Goal: Entertainment & Leisure: Consume media (video, audio)

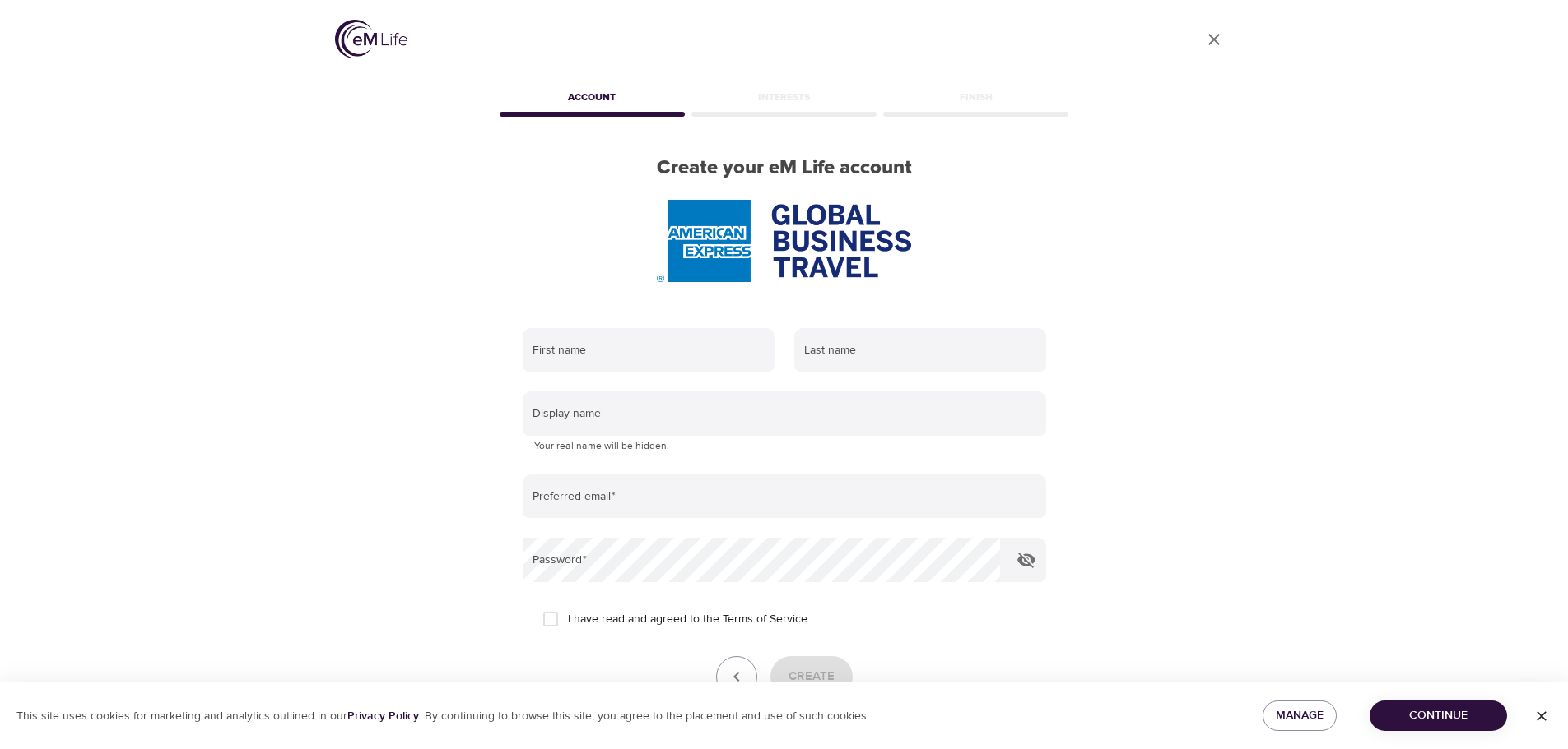
click at [396, 40] on img at bounding box center [371, 39] width 73 height 38
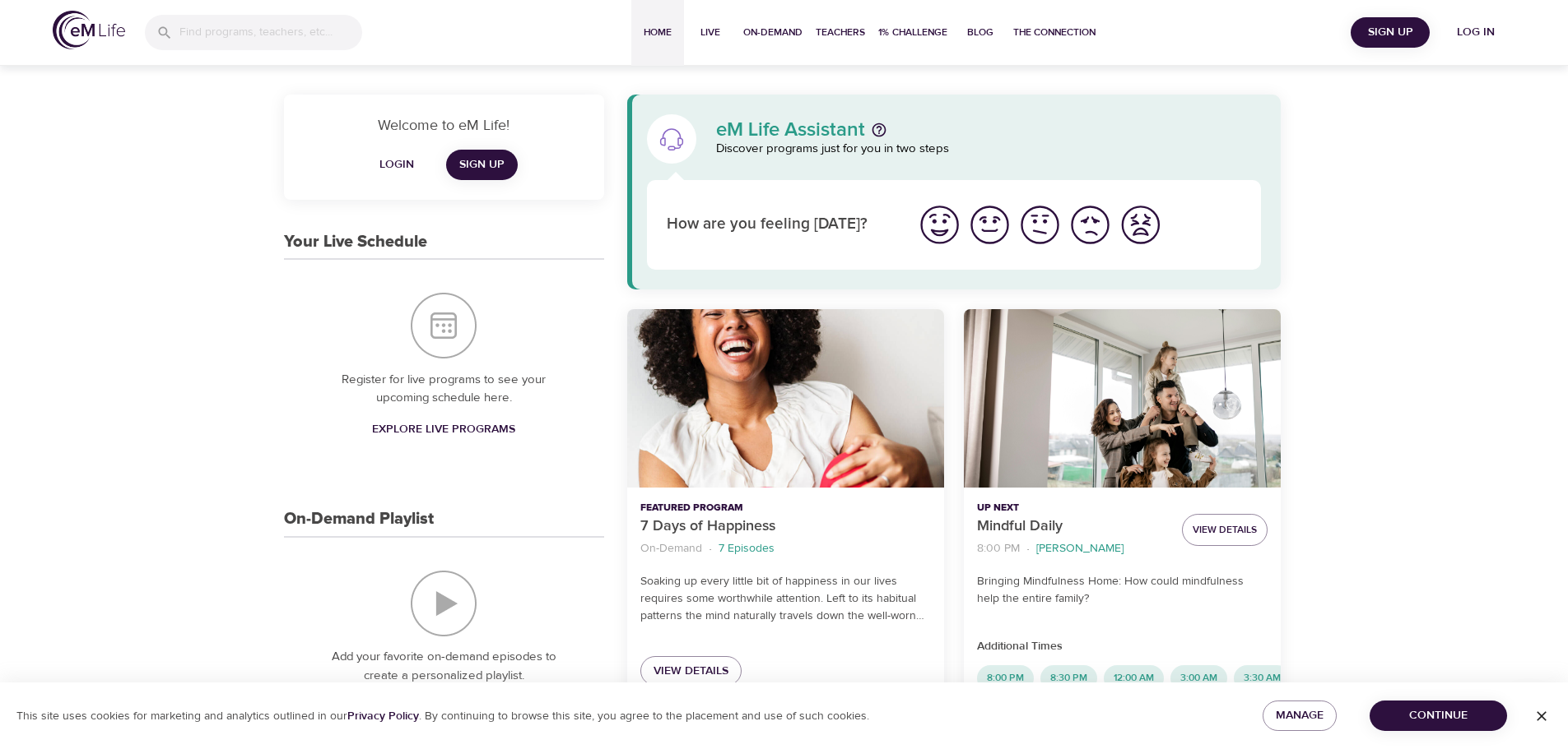
click at [402, 161] on span "Login" at bounding box center [396, 165] width 39 height 21
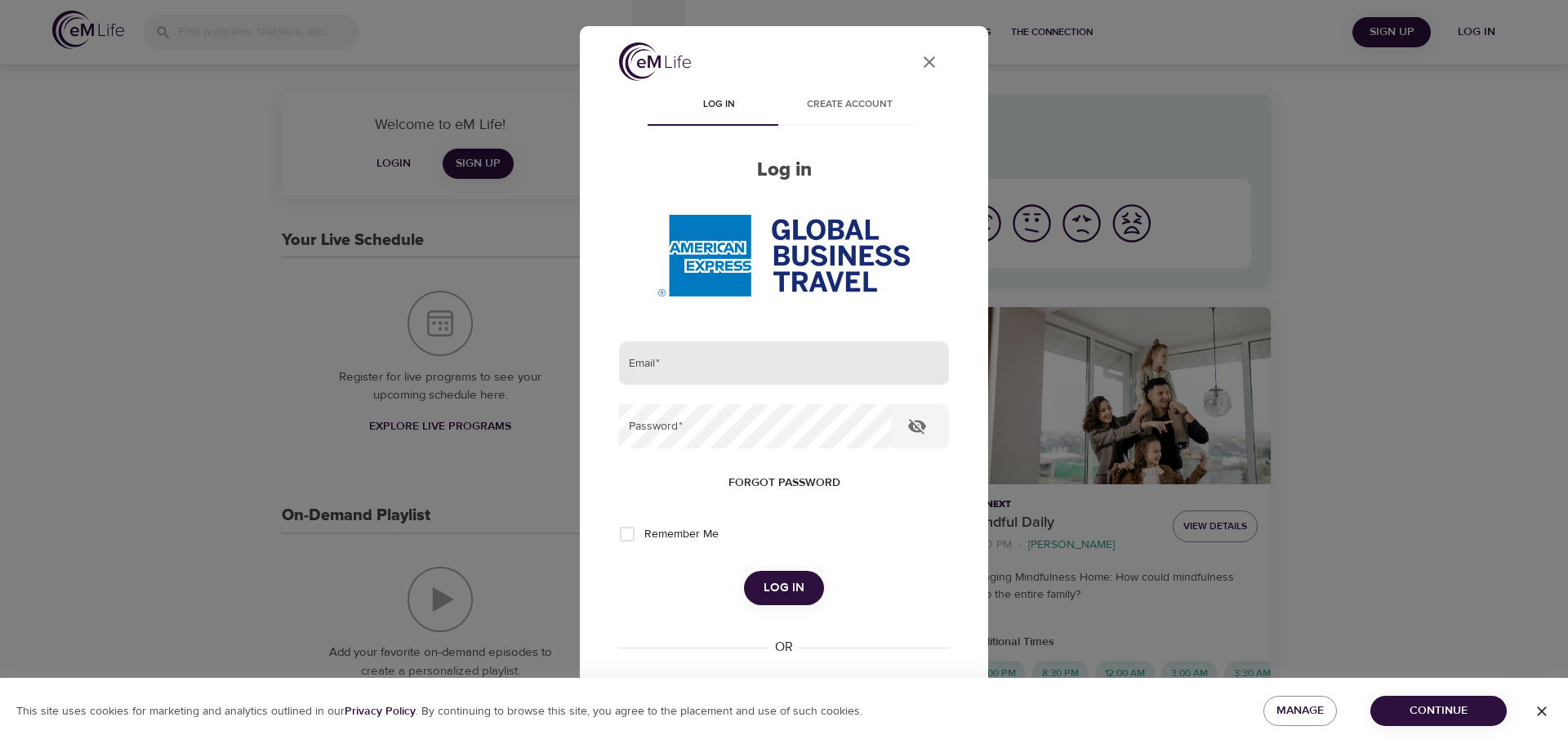
type input "tzekhin.vun@amexgbt.com"
click at [657, 535] on span "Remember Me" at bounding box center [681, 535] width 75 height 17
click at [644, 535] on input "Remember Me" at bounding box center [627, 535] width 35 height 35
checkbox input "true"
click at [777, 589] on span "Log in" at bounding box center [784, 588] width 41 height 21
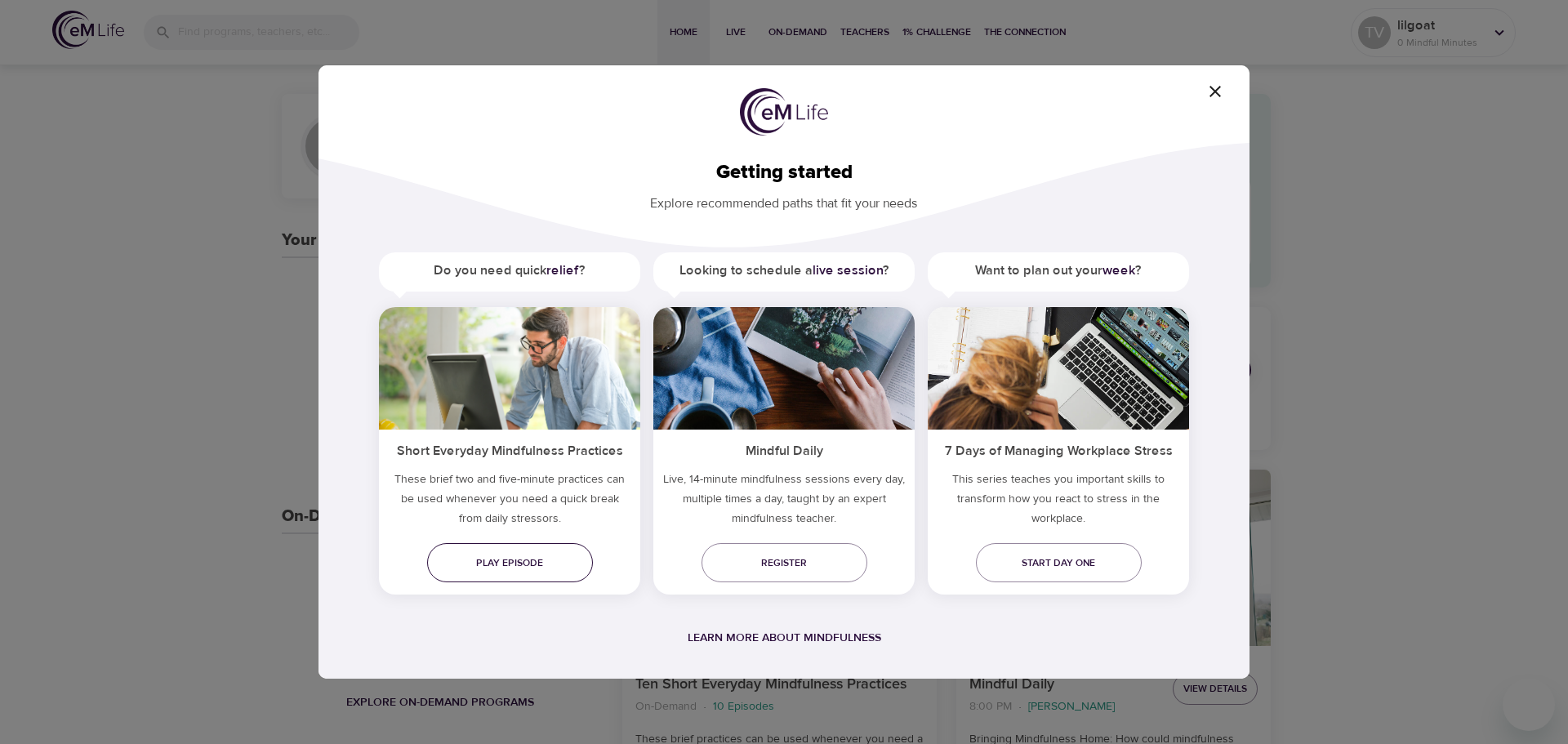
click at [571, 567] on span "Play episode" at bounding box center [509, 563] width 140 height 17
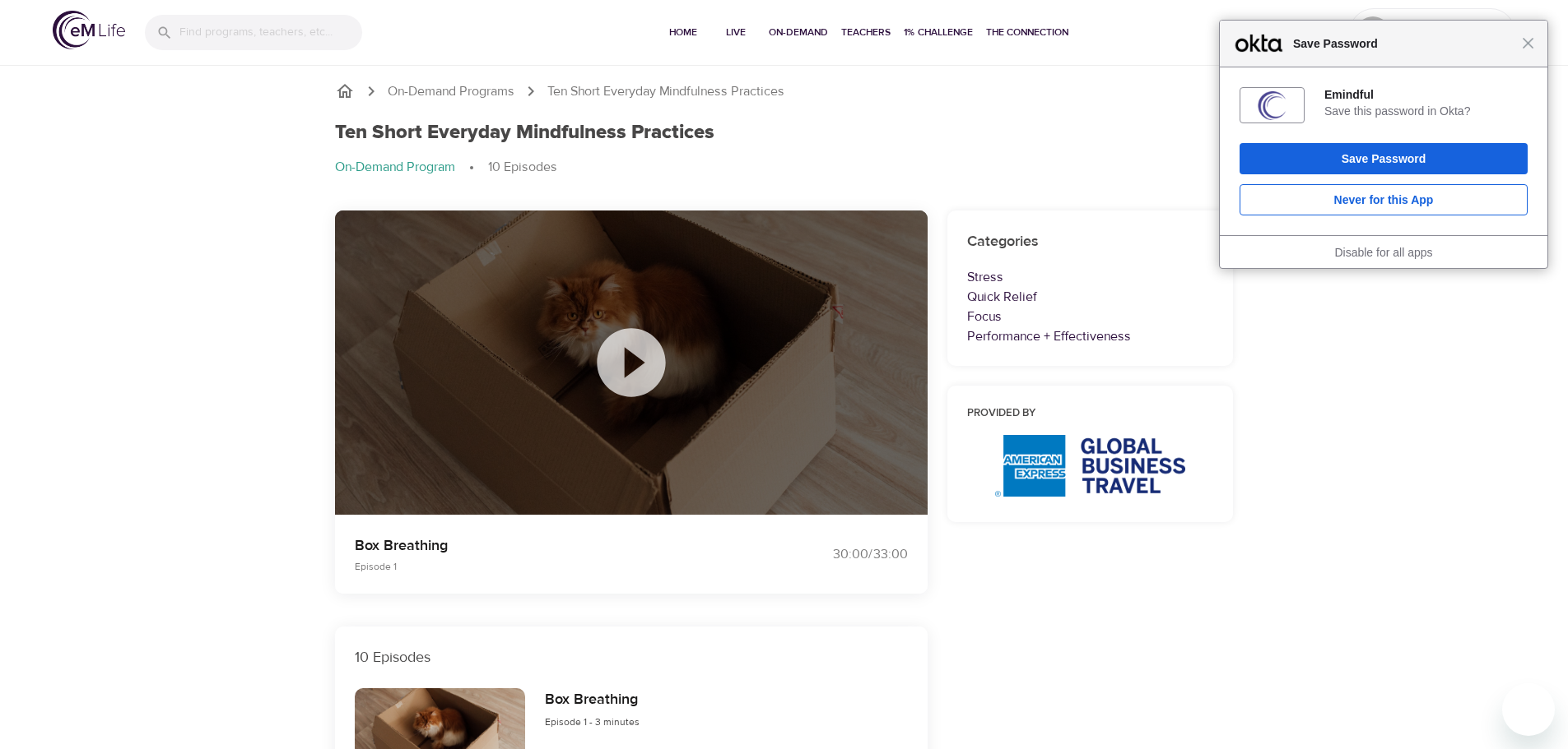
click at [640, 371] on icon at bounding box center [631, 362] width 68 height 68
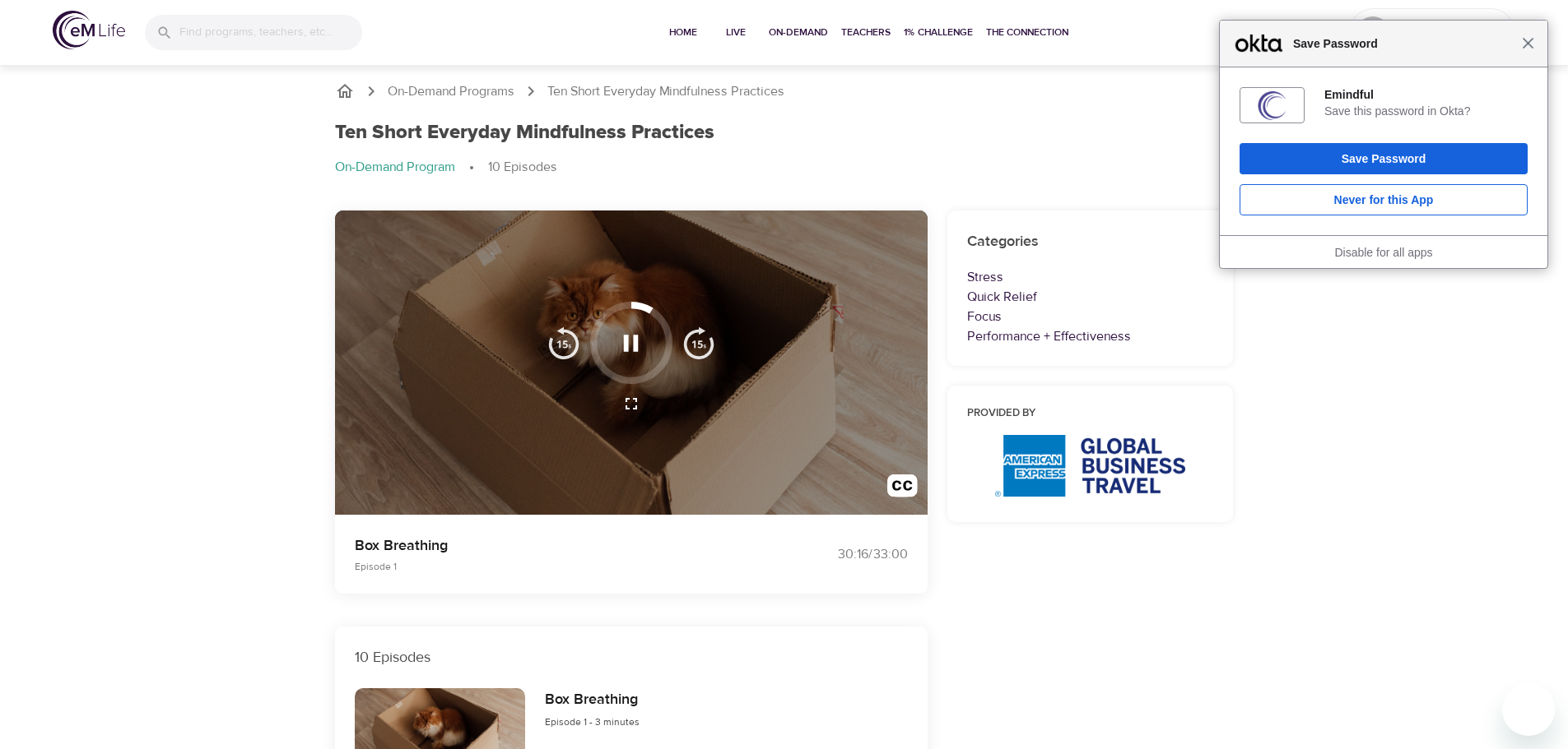
click at [1528, 48] on span "Close" at bounding box center [1528, 43] width 12 height 12
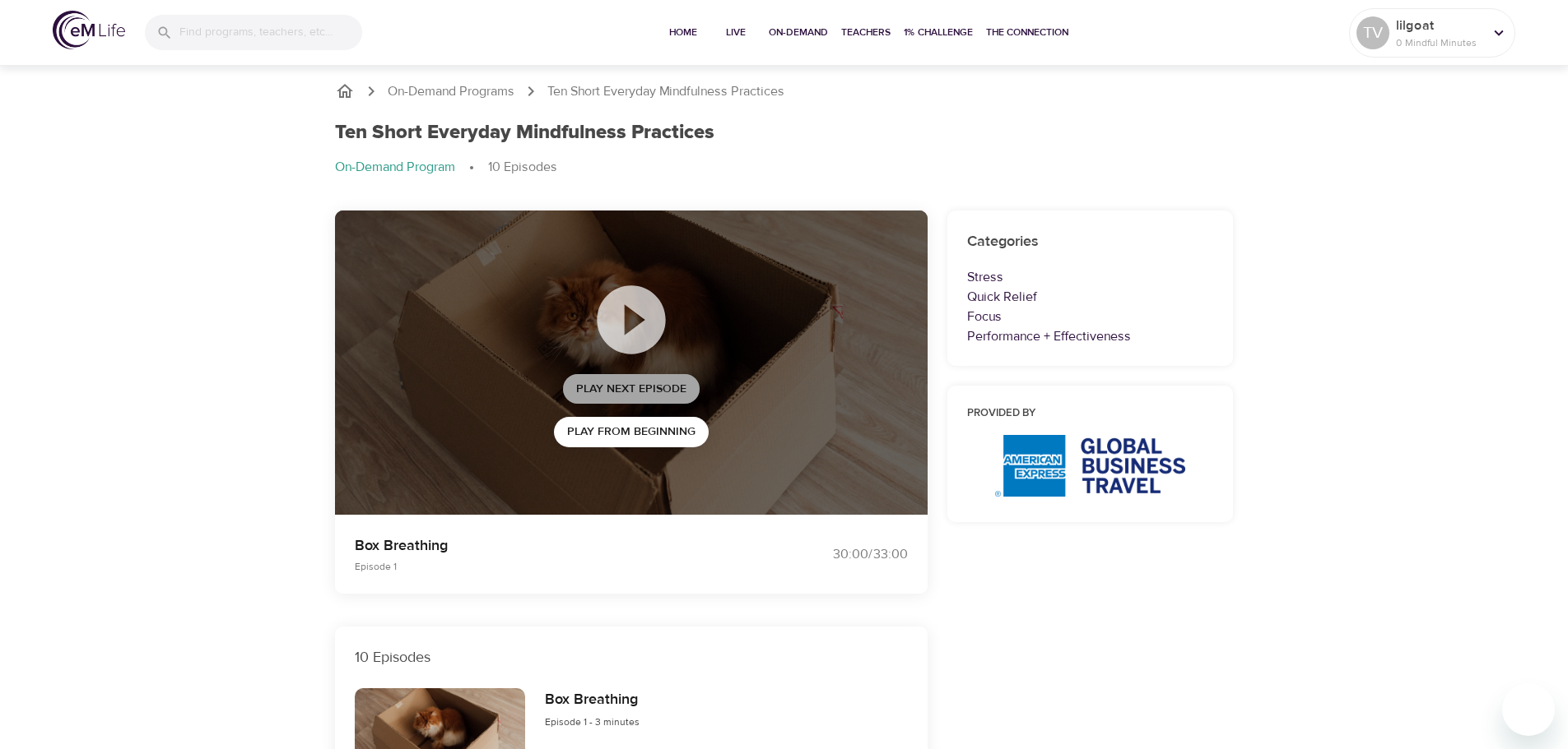
click at [627, 387] on span "Play Next Episode" at bounding box center [631, 390] width 110 height 21
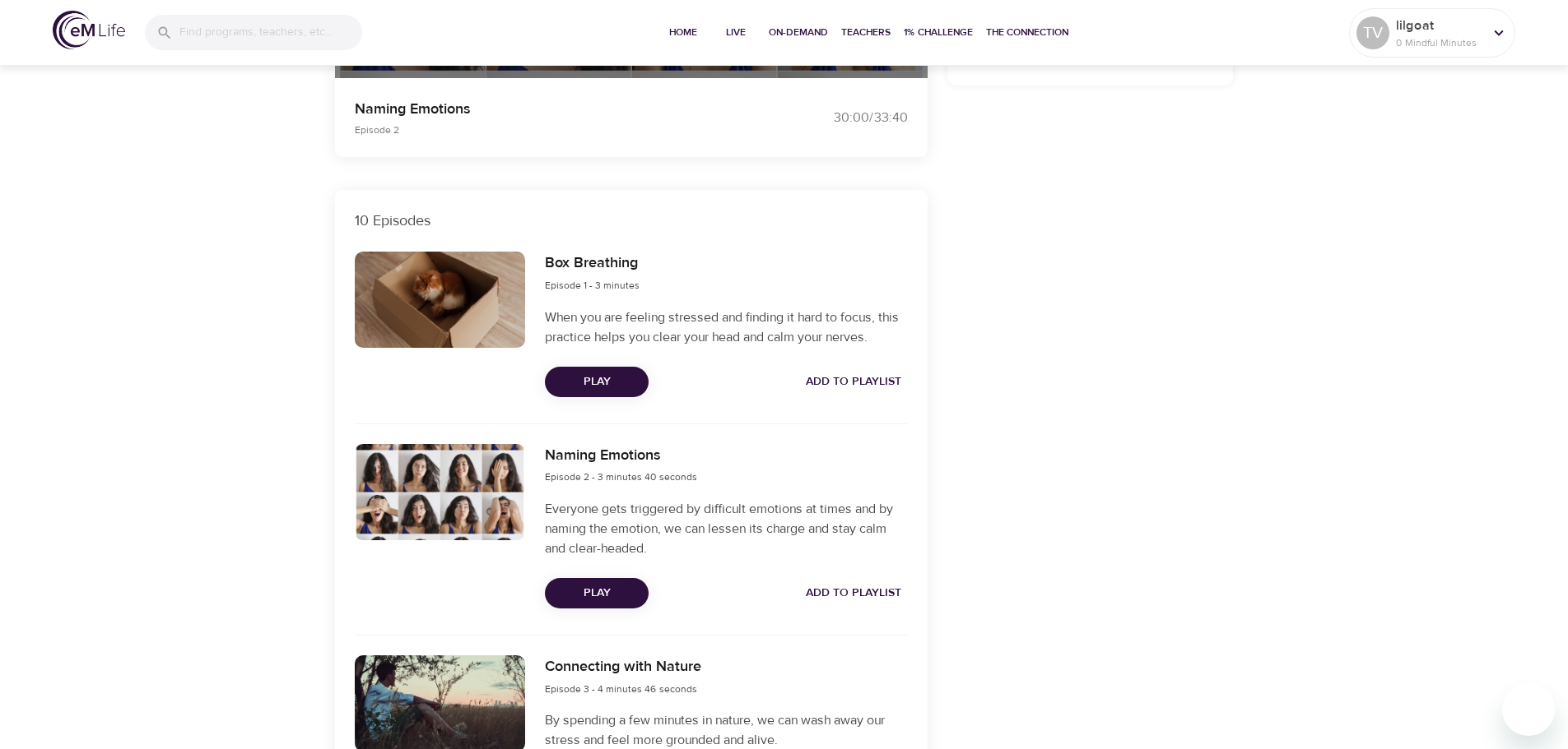
scroll to position [658, 0]
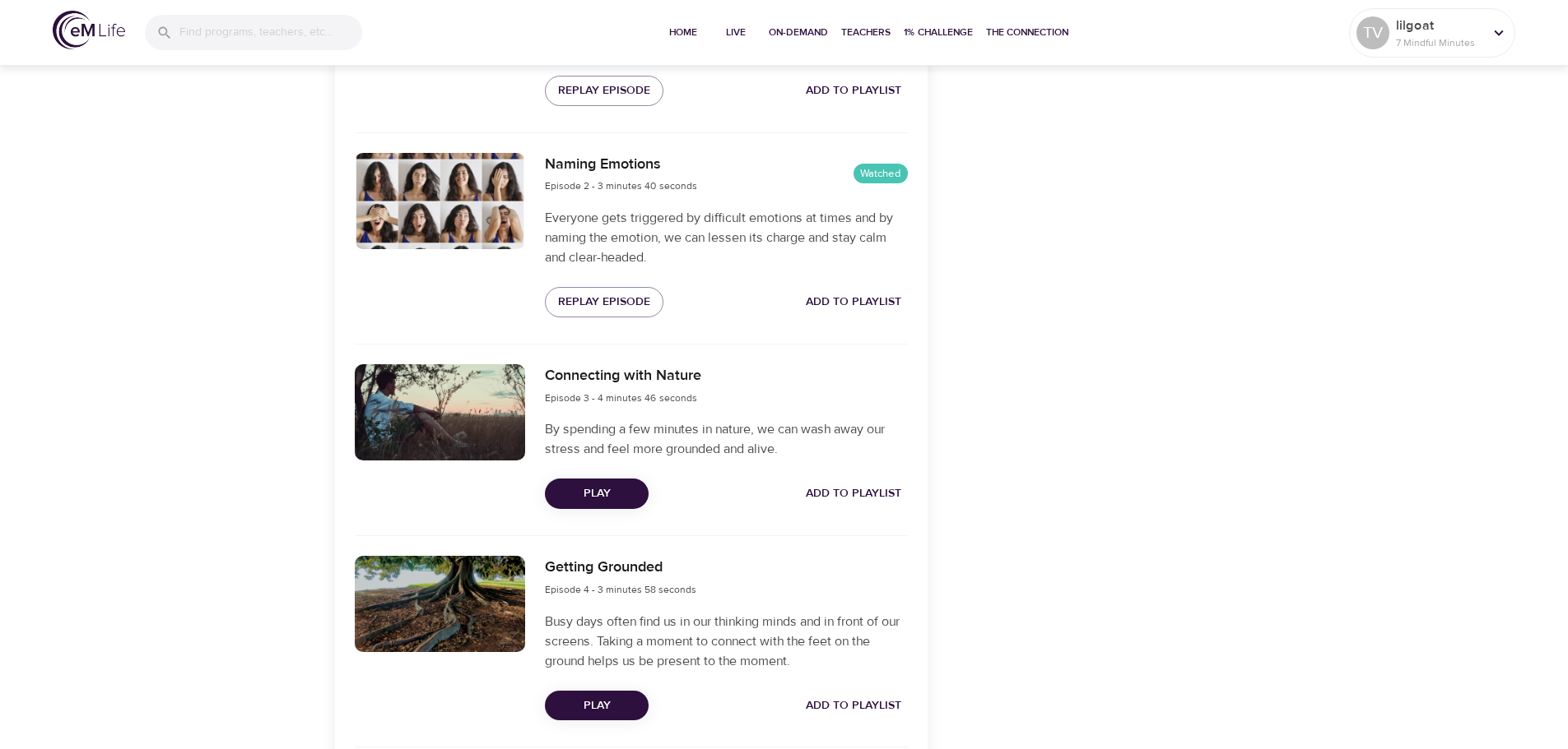
scroll to position [821, 0]
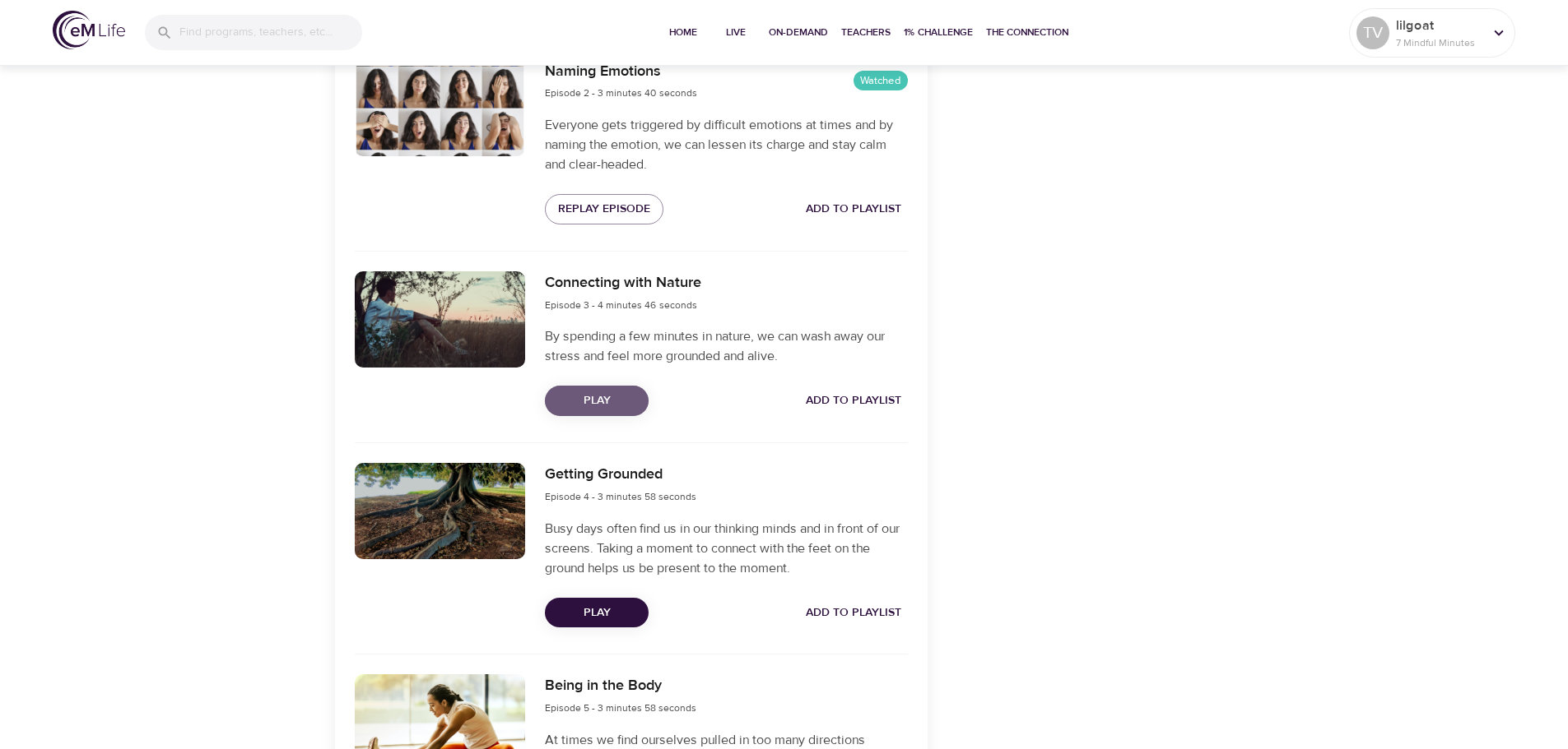
click at [639, 408] on button "Play" at bounding box center [596, 400] width 104 height 31
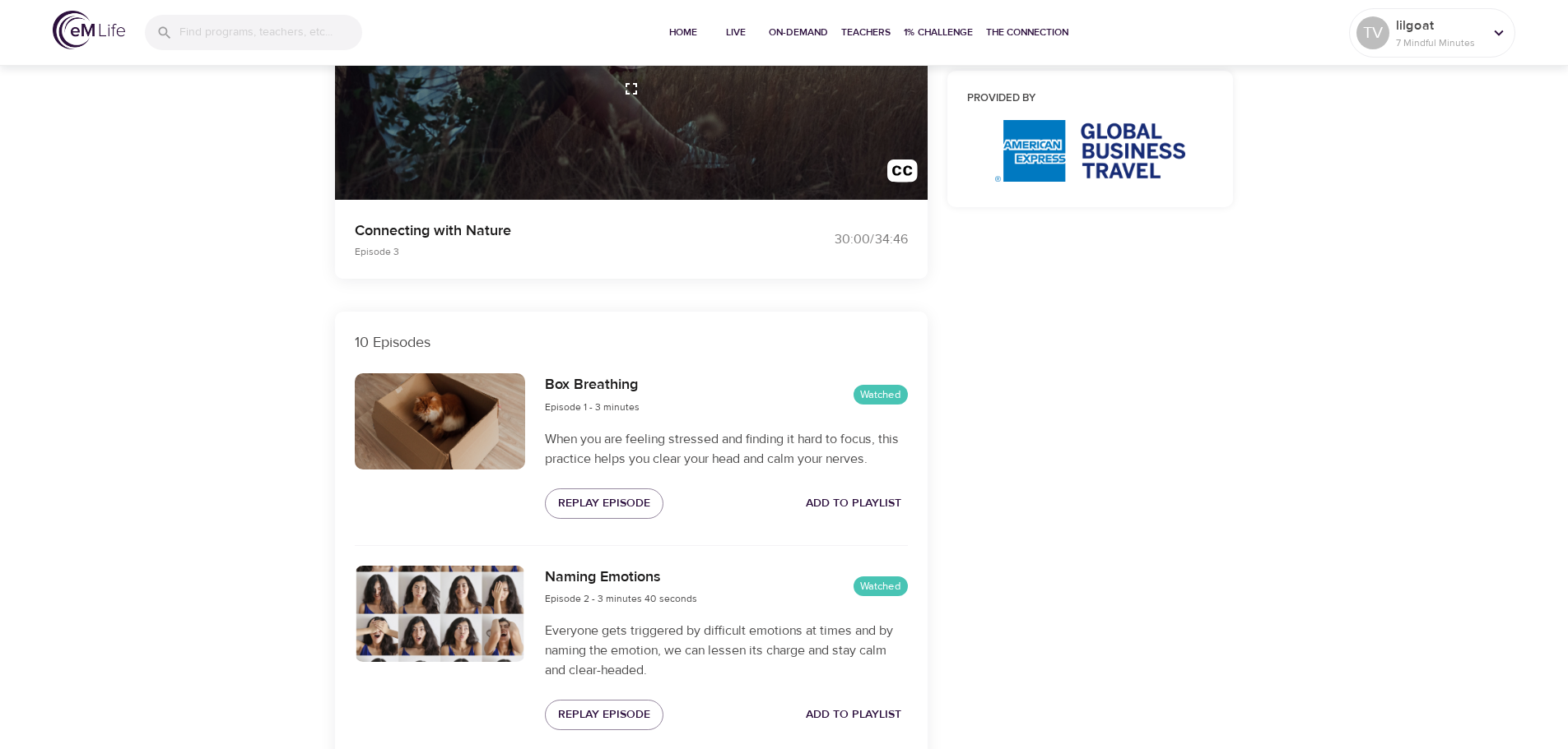
scroll to position [0, 0]
